Goal: Complete application form

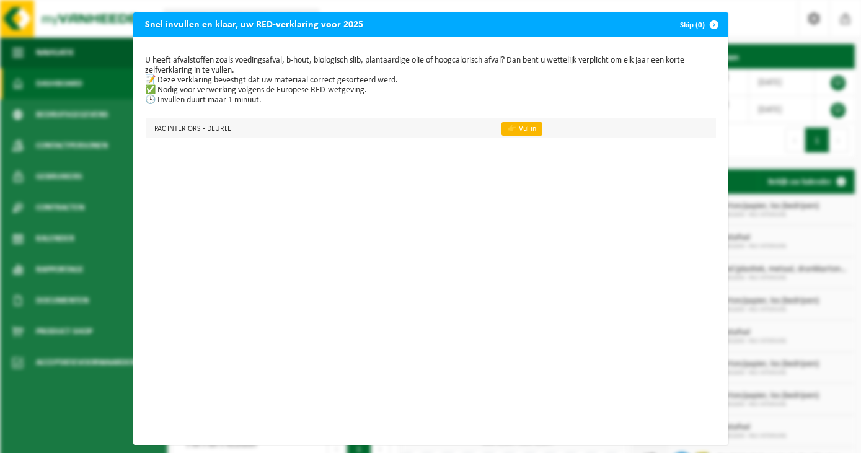
click at [511, 132] on link "👉 Vul in" at bounding box center [521, 129] width 41 height 14
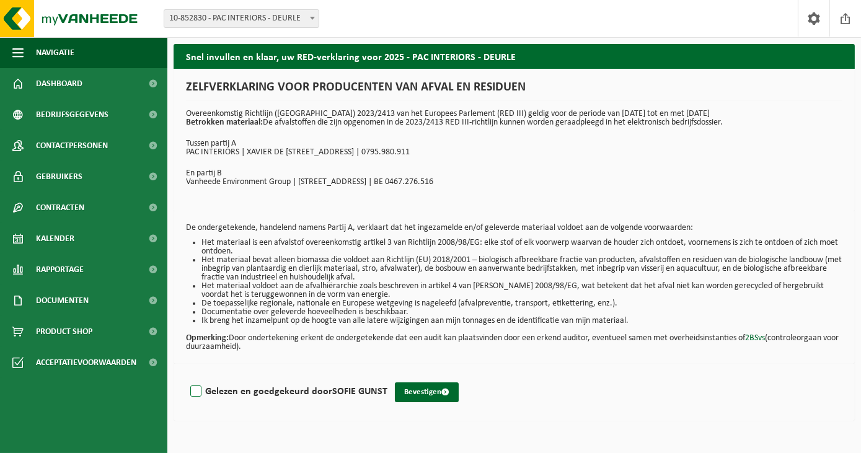
click at [195, 391] on label "Gelezen en goedgekeurd door SOFIE GUNST" at bounding box center [288, 391] width 200 height 19
click at [387, 376] on input "Gelezen en goedgekeurd door SOFIE GUNST" at bounding box center [387, 375] width 1 height 1
checkbox input "true"
click at [442, 395] on span "submit" at bounding box center [445, 392] width 8 height 8
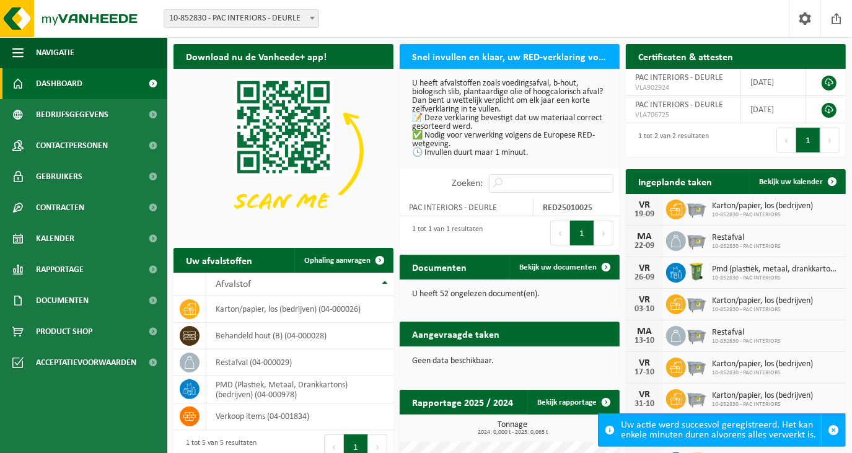
click at [419, 138] on p "U heeft afvalstoffen zoals voedingsafval, b-hout, biologisch slib, plantaardige…" at bounding box center [509, 118] width 195 height 78
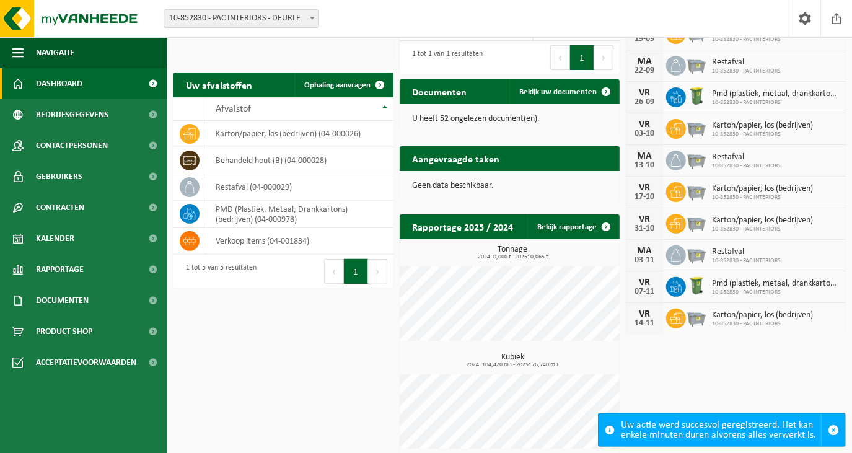
scroll to position [183, 0]
